Goal: Task Accomplishment & Management: Understand process/instructions

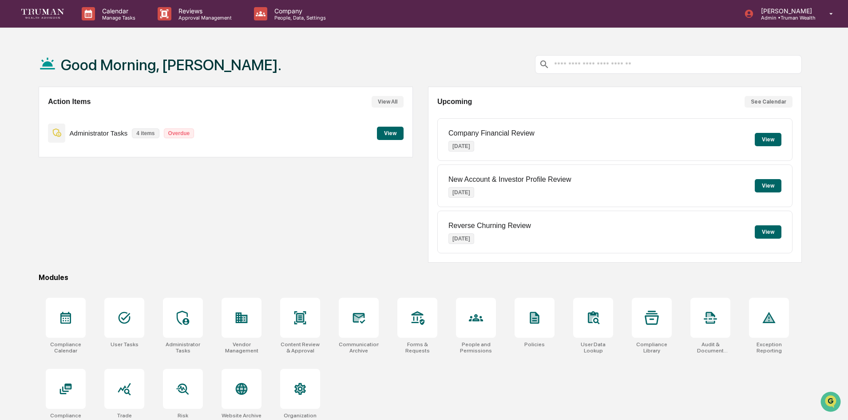
click at [388, 135] on button "View" at bounding box center [390, 133] width 27 height 13
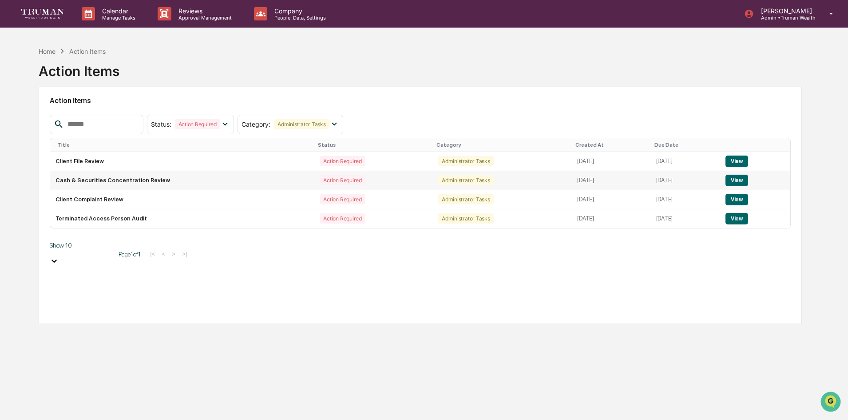
click at [737, 182] on button "View" at bounding box center [736, 180] width 23 height 12
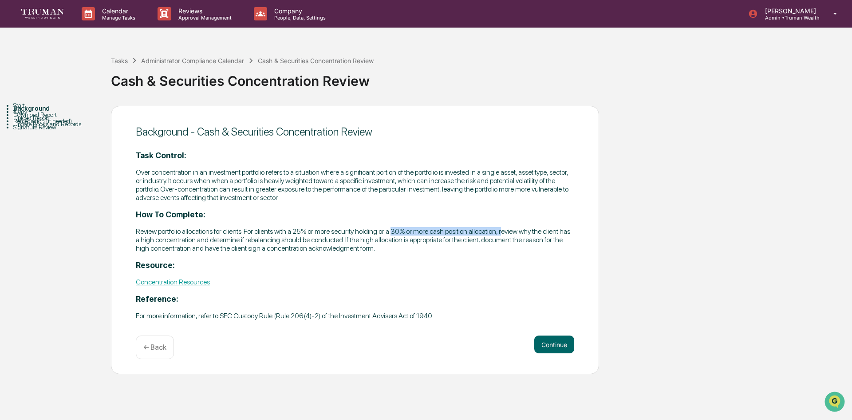
drag, startPoint x: 392, startPoint y: 230, endPoint x: 503, endPoint y: 231, distance: 110.6
click at [503, 231] on p "Review portfolio allocations for clients. For clients with a 25% or more securi…" at bounding box center [355, 239] width 439 height 25
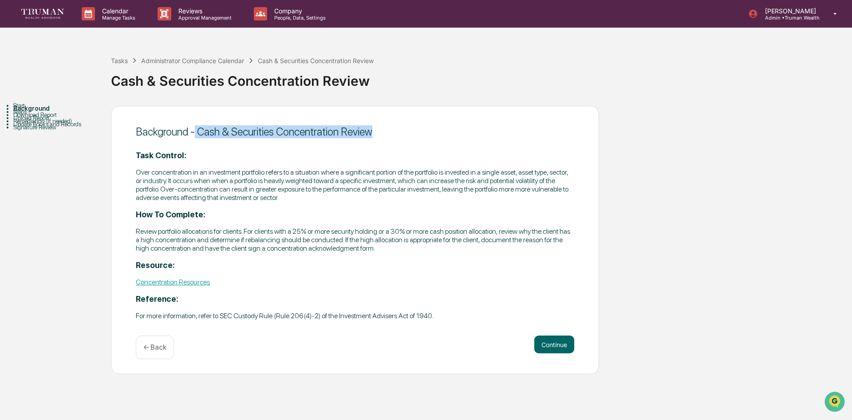
drag, startPoint x: 195, startPoint y: 130, endPoint x: 407, endPoint y: 119, distance: 211.6
click at [407, 119] on div "Background - Cash & Securities Concentration Review Task Control: Over concentr…" at bounding box center [355, 240] width 488 height 269
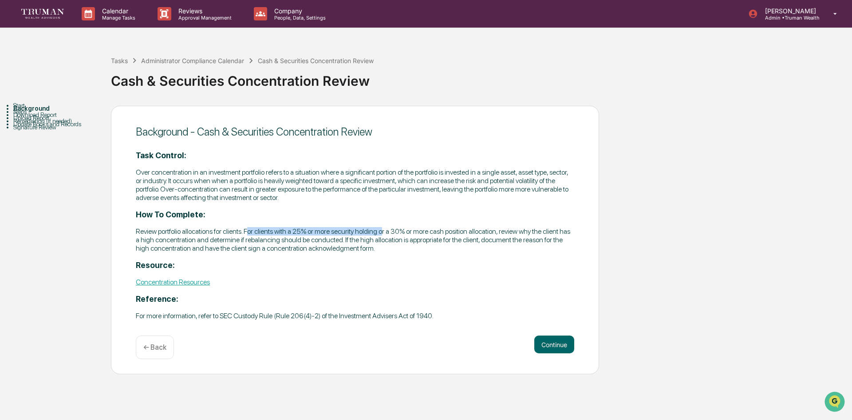
drag, startPoint x: 248, startPoint y: 229, endPoint x: 383, endPoint y: 234, distance: 134.6
click at [383, 234] on p "Review portfolio allocations for clients. For clients with a 25% or more securi…" at bounding box center [355, 239] width 439 height 25
drag, startPoint x: 396, startPoint y: 230, endPoint x: 469, endPoint y: 227, distance: 72.9
click at [469, 227] on p "Review portfolio allocations for clients. For clients with a 25% or more securi…" at bounding box center [355, 239] width 439 height 25
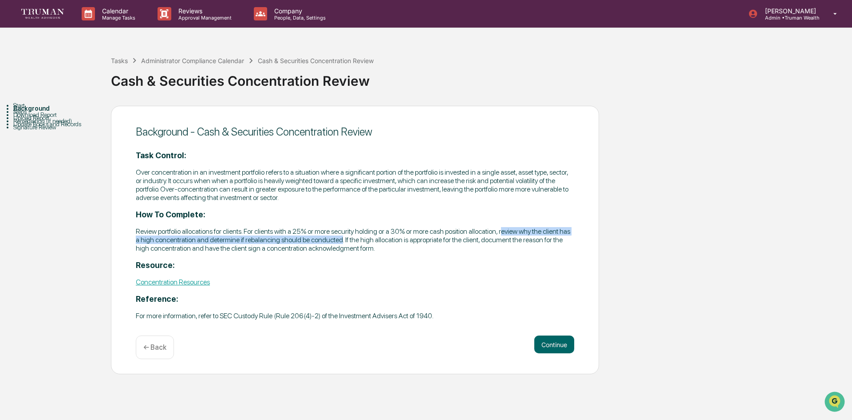
drag, startPoint x: 504, startPoint y: 231, endPoint x: 341, endPoint y: 241, distance: 162.8
click at [341, 241] on p "Review portfolio allocations for clients. For clients with a 25% or more securi…" at bounding box center [355, 239] width 439 height 25
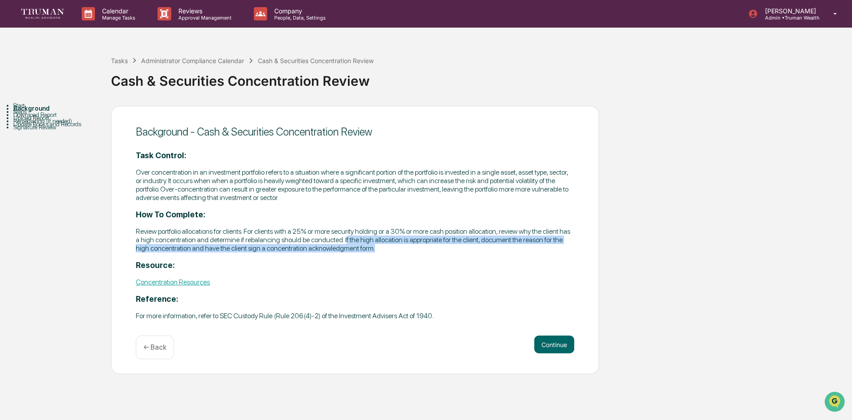
drag, startPoint x: 345, startPoint y: 240, endPoint x: 434, endPoint y: 250, distance: 90.2
click at [434, 250] on p "Review portfolio allocations for clients. For clients with a 25% or more securi…" at bounding box center [355, 239] width 439 height 25
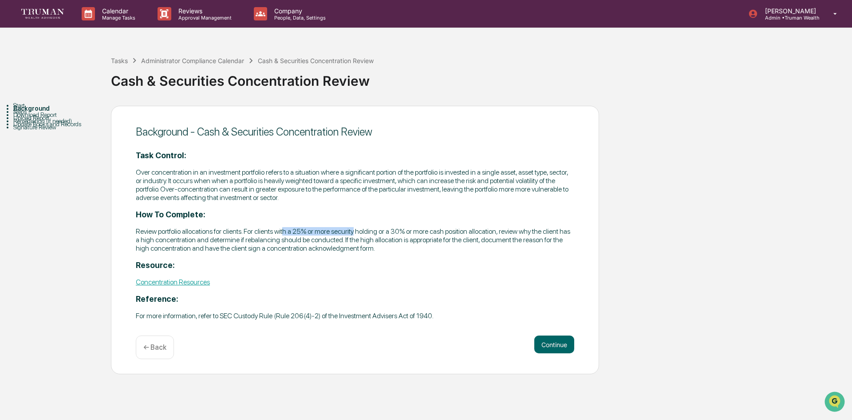
drag, startPoint x: 285, startPoint y: 232, endPoint x: 357, endPoint y: 232, distance: 71.5
click at [357, 232] on p "Review portfolio allocations for clients. For clients with a 25% or more securi…" at bounding box center [355, 239] width 439 height 25
click at [304, 233] on p "Review portfolio allocations for clients. For clients with a 25% or more securi…" at bounding box center [355, 239] width 439 height 25
drag, startPoint x: 248, startPoint y: 230, endPoint x: 476, endPoint y: 234, distance: 227.8
click at [476, 234] on p "Review portfolio allocations for clients. For clients with a 25% or more securi…" at bounding box center [355, 239] width 439 height 25
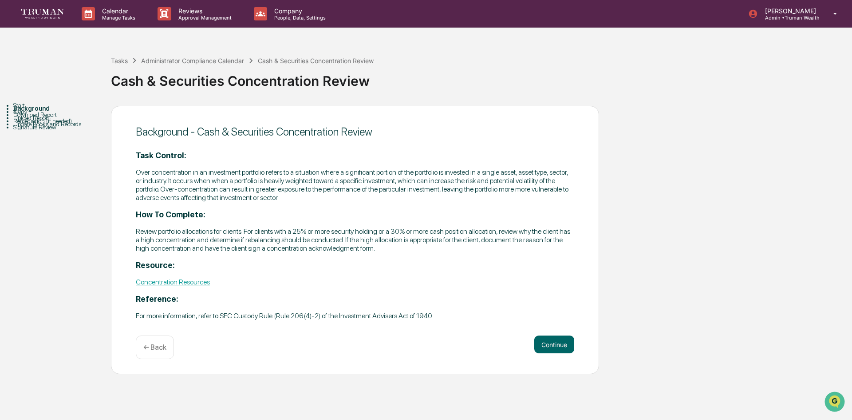
click at [154, 348] on p "← Back" at bounding box center [154, 347] width 23 height 8
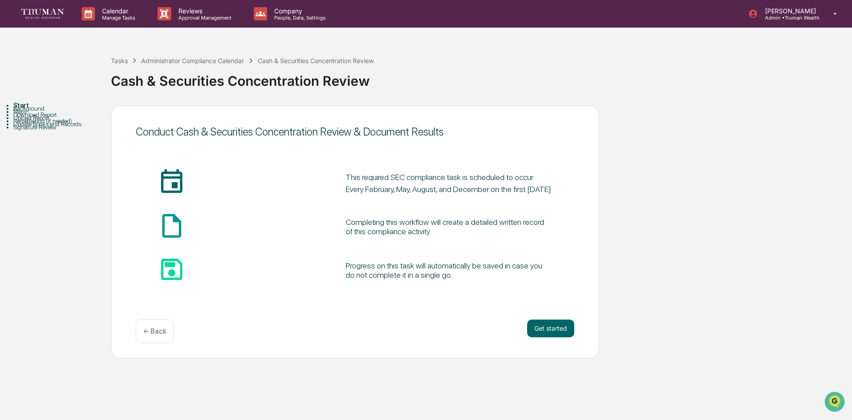
drag, startPoint x: 203, startPoint y: 173, endPoint x: 451, endPoint y: 188, distance: 248.6
click at [451, 188] on div "insert_invitation_icon This required SEC compliance task is scheduled to occur …" at bounding box center [355, 183] width 439 height 30
click at [448, 178] on pre "This required SEC compliance task is scheduled to occur Every February, May, Au…" at bounding box center [449, 183] width 206 height 24
drag, startPoint x: 457, startPoint y: 175, endPoint x: 482, endPoint y: 178, distance: 25.1
click at [482, 178] on pre "This required SEC compliance task is scheduled to occur Every February, May, Au…" at bounding box center [449, 183] width 206 height 24
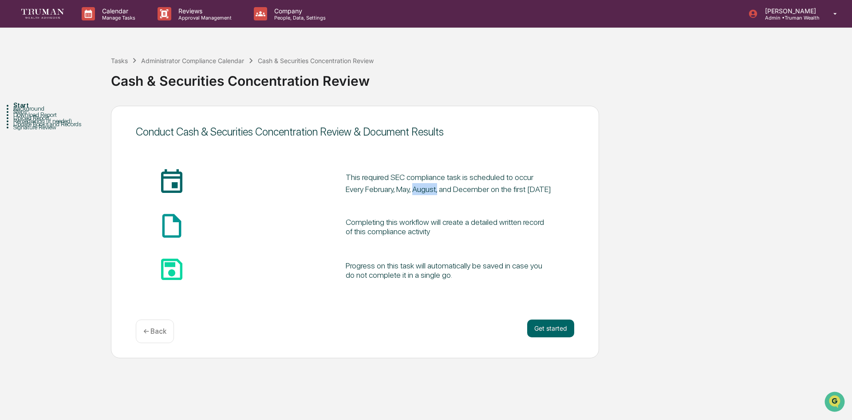
drag, startPoint x: 215, startPoint y: 187, endPoint x: 270, endPoint y: 190, distance: 55.6
click at [346, 190] on pre "This required SEC compliance task is scheduled to occur Every February, May, Au…" at bounding box center [449, 183] width 206 height 24
drag, startPoint x: 458, startPoint y: 177, endPoint x: 483, endPoint y: 176, distance: 24.4
click at [483, 176] on pre "This required SEC compliance task is scheduled to occur Every February, May, Au…" at bounding box center [449, 183] width 206 height 24
click at [673, 177] on div "Start Background Steps Download Report Upload Report Remediation (if needed) Up…" at bounding box center [426, 232] width 844 height 252
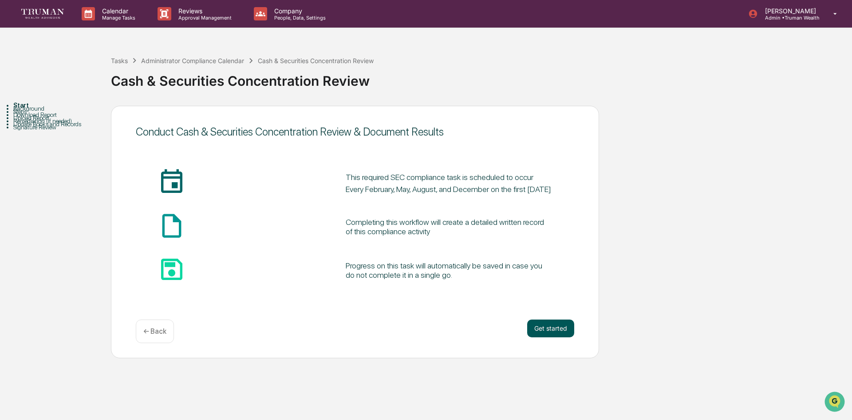
click at [550, 326] on button "Get started" at bounding box center [550, 328] width 47 height 18
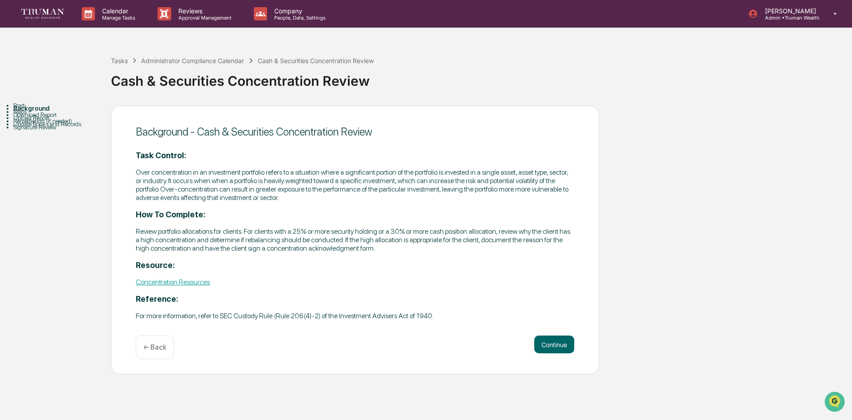
click at [180, 282] on link "Concentration Resources" at bounding box center [173, 281] width 74 height 8
click at [189, 60] on div "Administrator Compliance Calendar" at bounding box center [192, 61] width 103 height 8
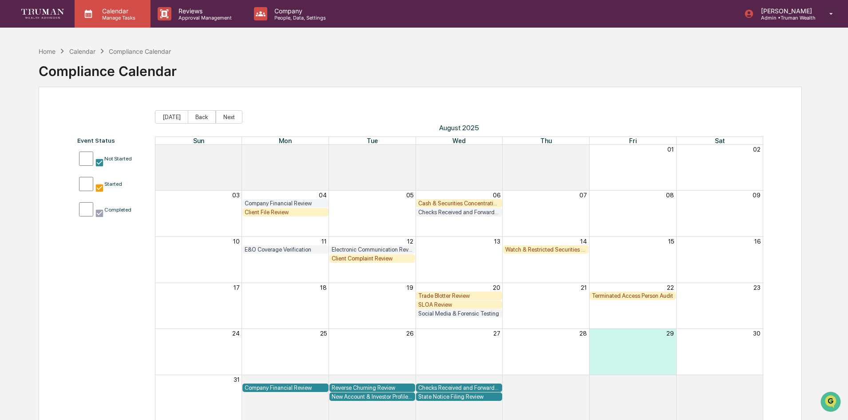
click at [115, 13] on p "Calendar" at bounding box center [117, 11] width 45 height 8
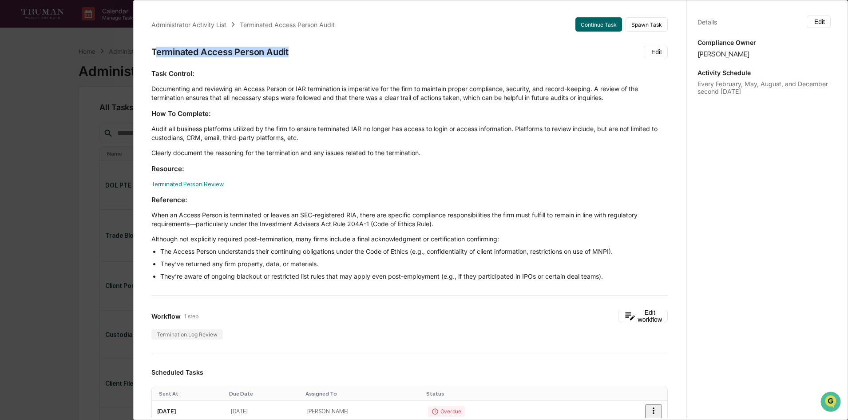
drag, startPoint x: 157, startPoint y: 52, endPoint x: 288, endPoint y: 53, distance: 131.0
click at [288, 53] on div "Terminated Access Person Audit" at bounding box center [219, 52] width 137 height 11
click at [581, 26] on button "Continue Task" at bounding box center [598, 24] width 47 height 14
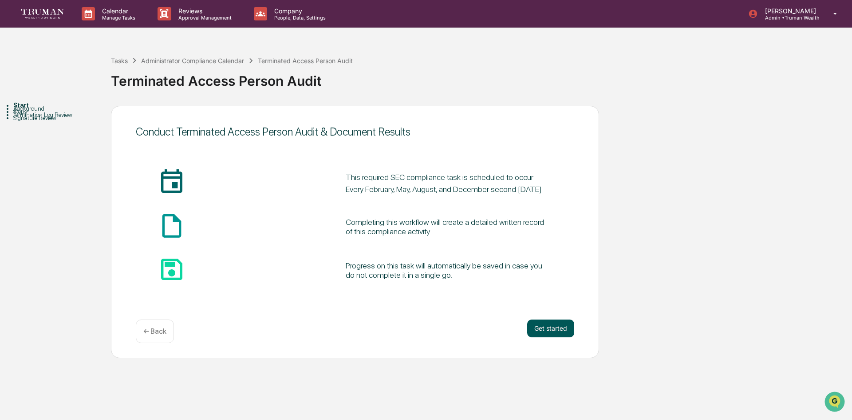
click at [543, 327] on button "Get started" at bounding box center [550, 328] width 47 height 18
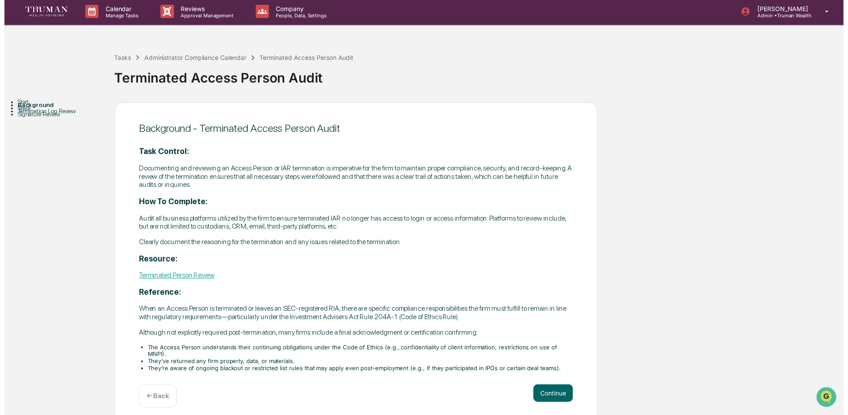
scroll to position [3, 0]
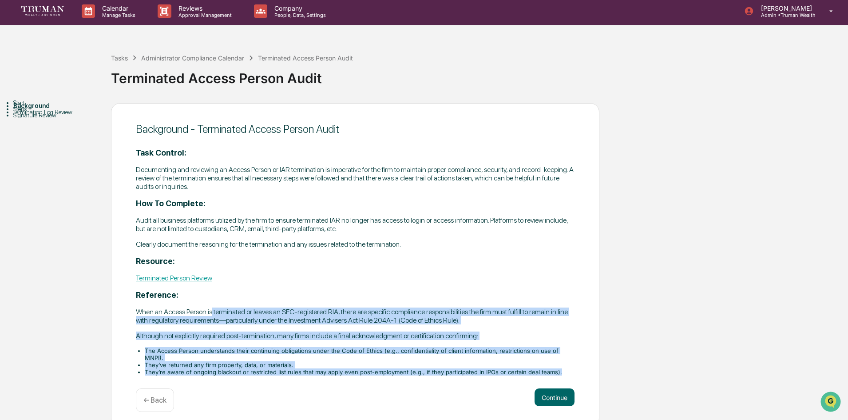
drag, startPoint x: 213, startPoint y: 307, endPoint x: 559, endPoint y: 369, distance: 351.9
click at [559, 369] on div "Task Control: Documenting and reviewing an Access Person or IAR termination is …" at bounding box center [355, 260] width 439 height 240
click at [554, 389] on button "Continue" at bounding box center [555, 397] width 40 height 18
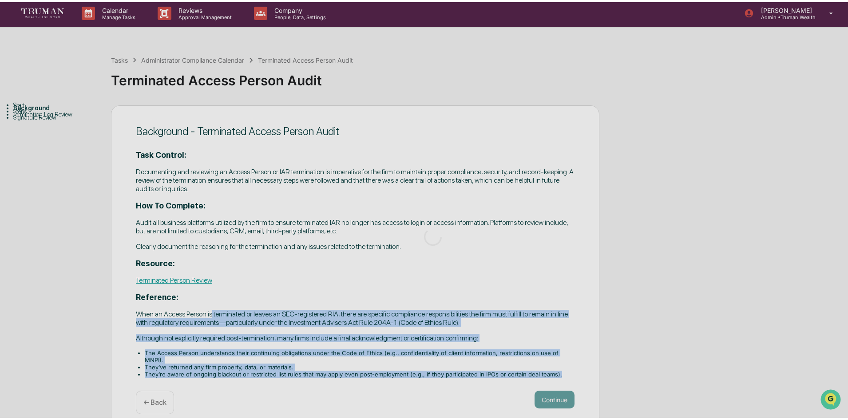
scroll to position [0, 0]
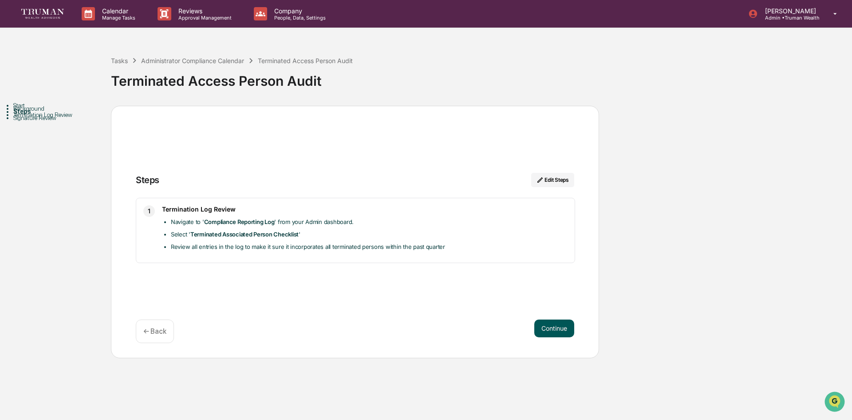
click at [545, 324] on button "Continue" at bounding box center [555, 328] width 40 height 18
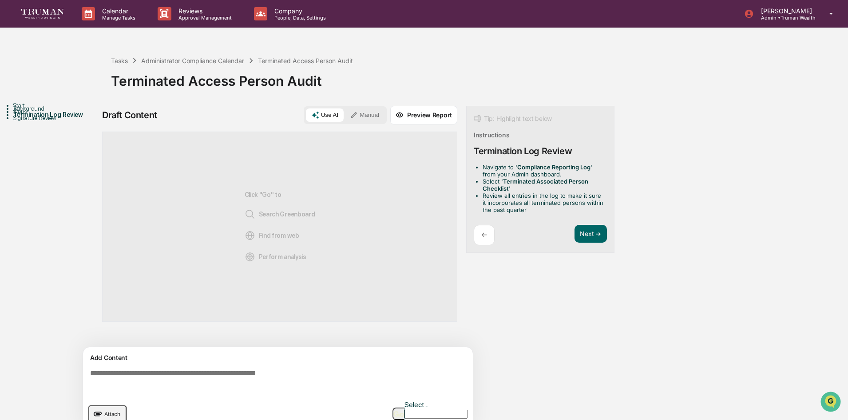
click at [34, 109] on div "Start" at bounding box center [62, 105] width 98 height 7
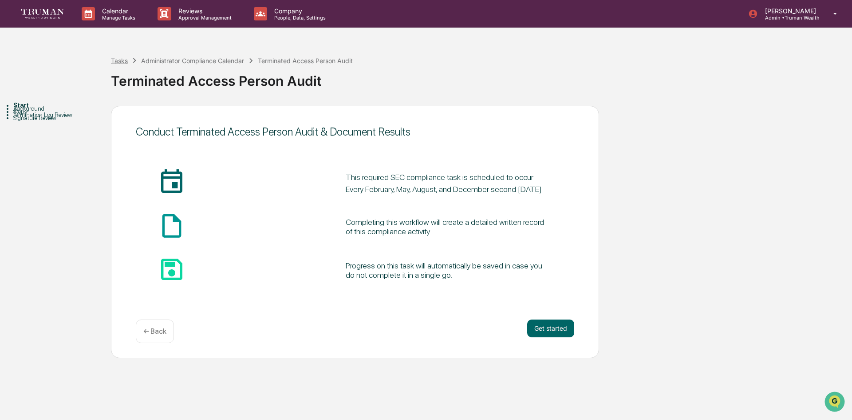
click at [121, 60] on div "Tasks" at bounding box center [119, 61] width 17 height 8
